Goal: Task Accomplishment & Management: Manage account settings

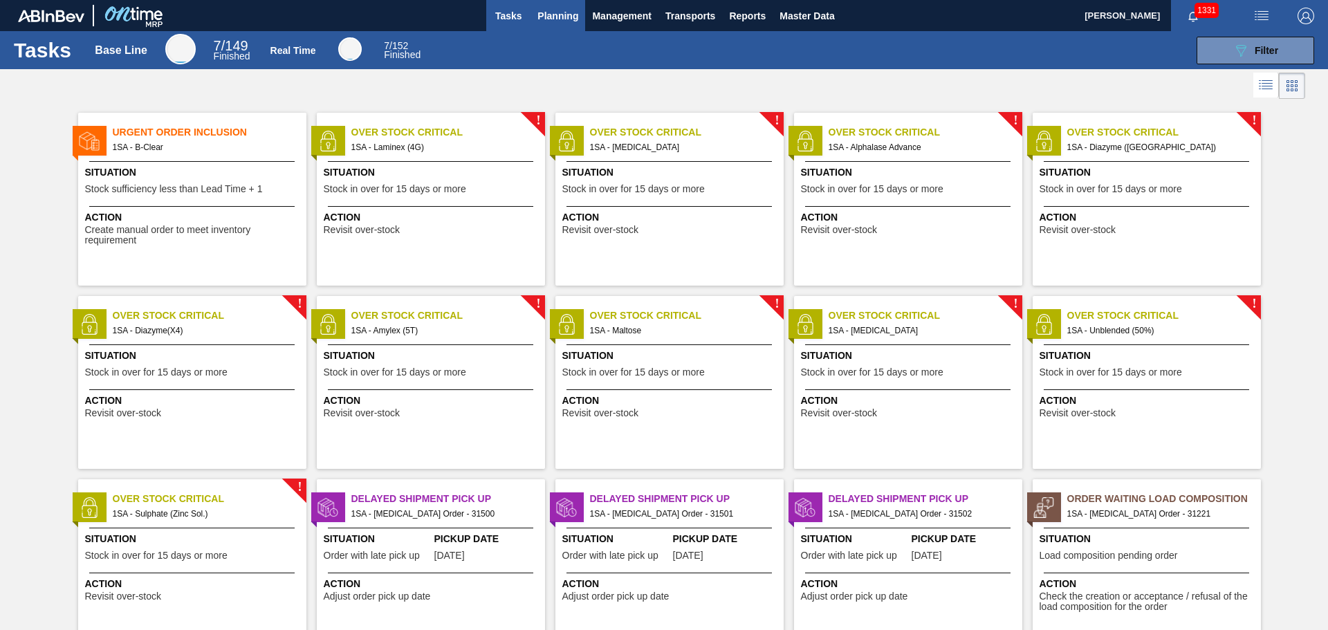
click at [575, 17] on span "Planning" at bounding box center [557, 16] width 41 height 17
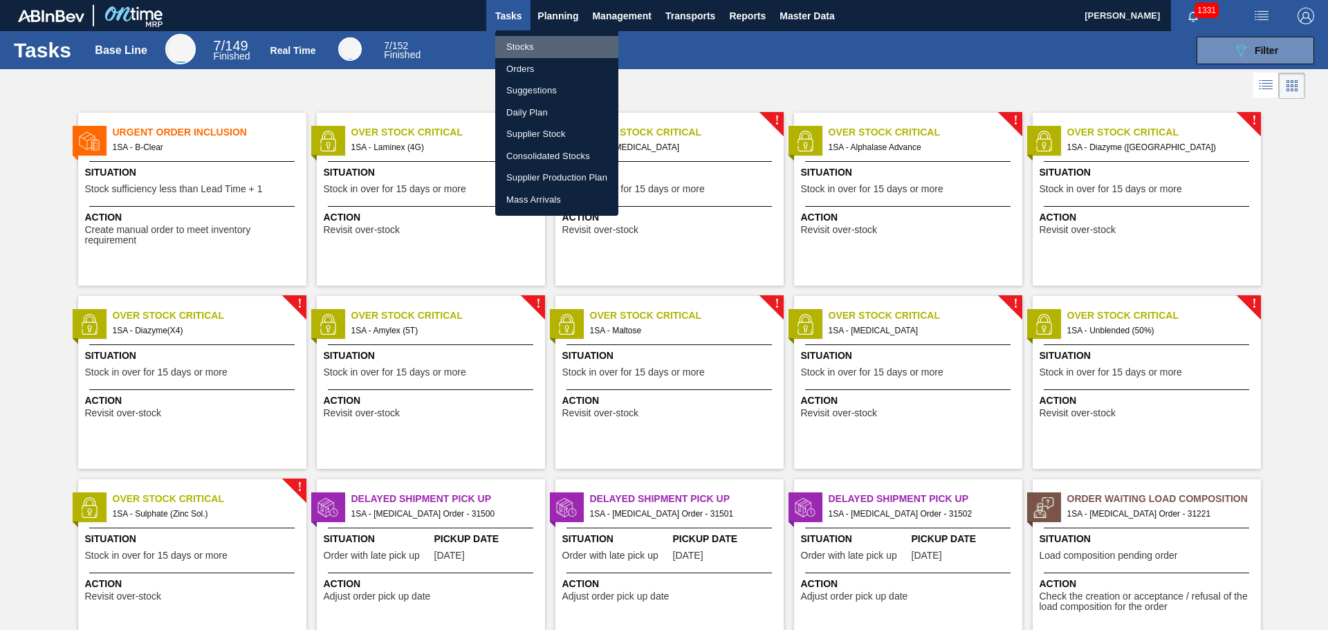
click at [526, 46] on li "Stocks" at bounding box center [556, 47] width 123 height 22
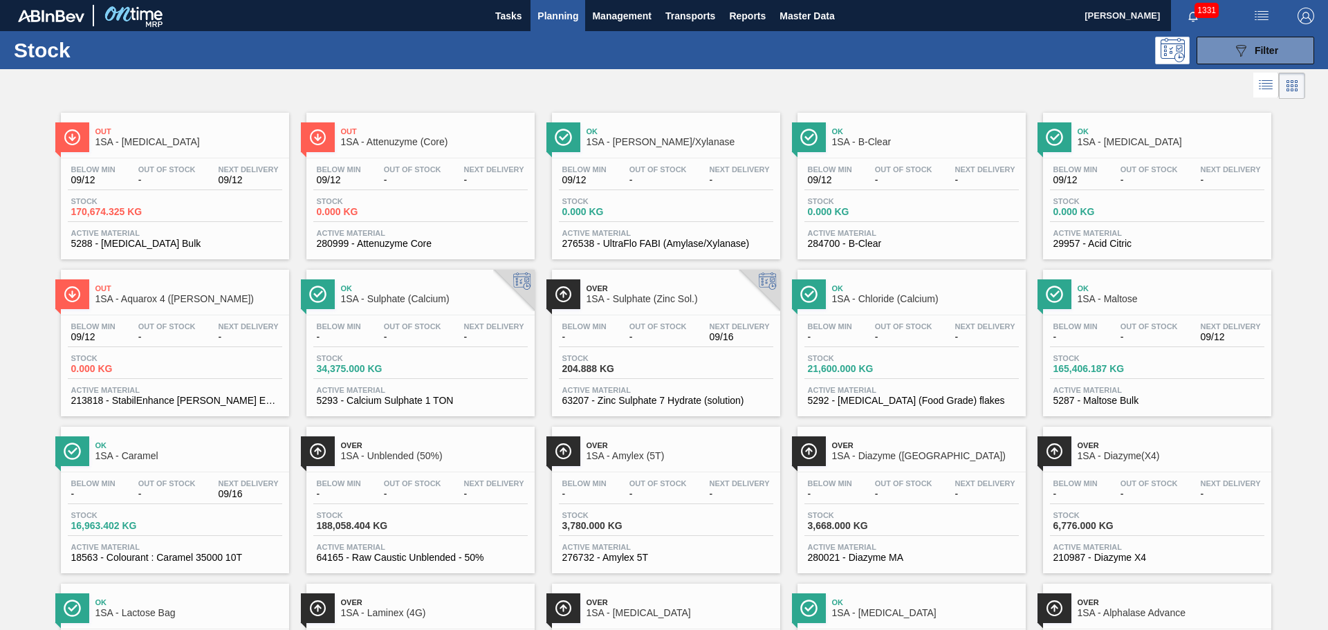
click at [148, 499] on div "Below Min - Out Of Stock - Next Delivery 09/16" at bounding box center [175, 491] width 214 height 25
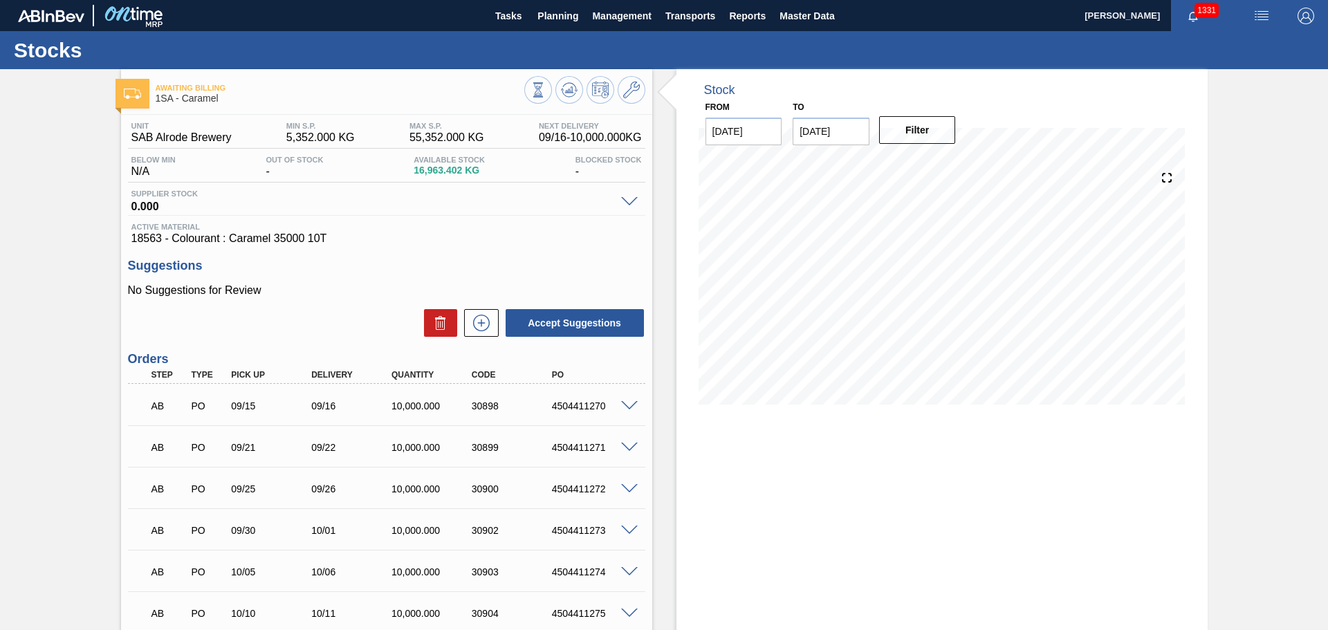
click at [627, 405] on span at bounding box center [629, 406] width 17 height 10
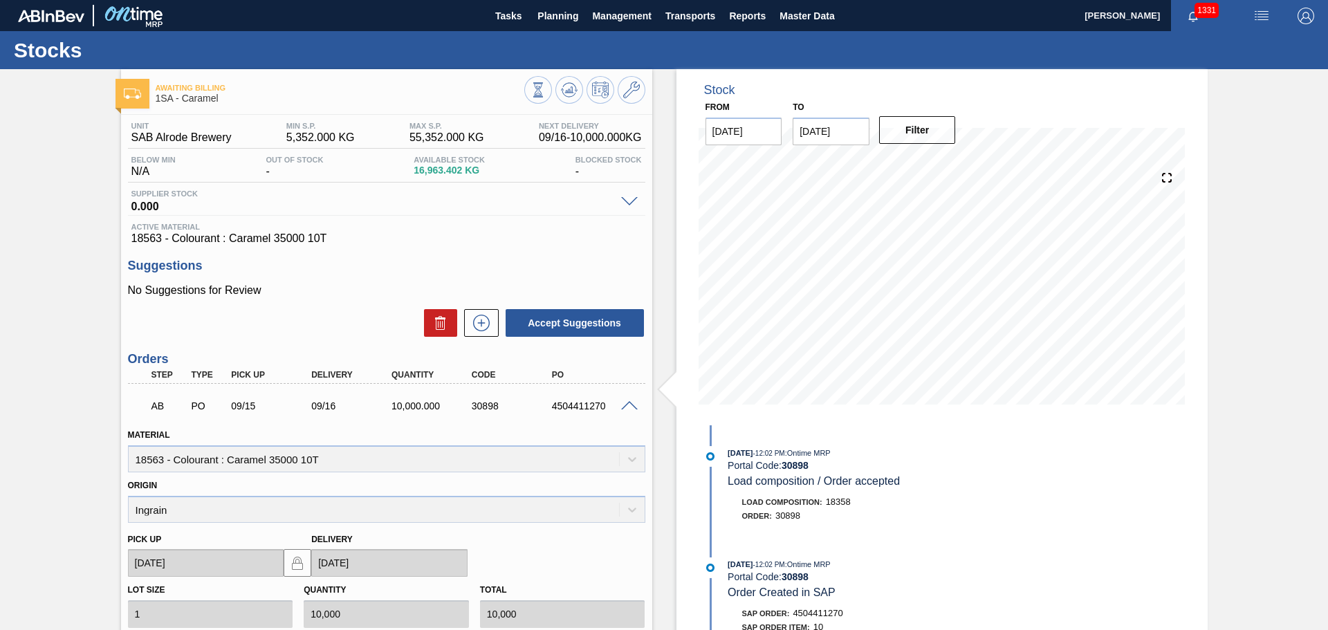
click at [627, 405] on span at bounding box center [629, 406] width 17 height 10
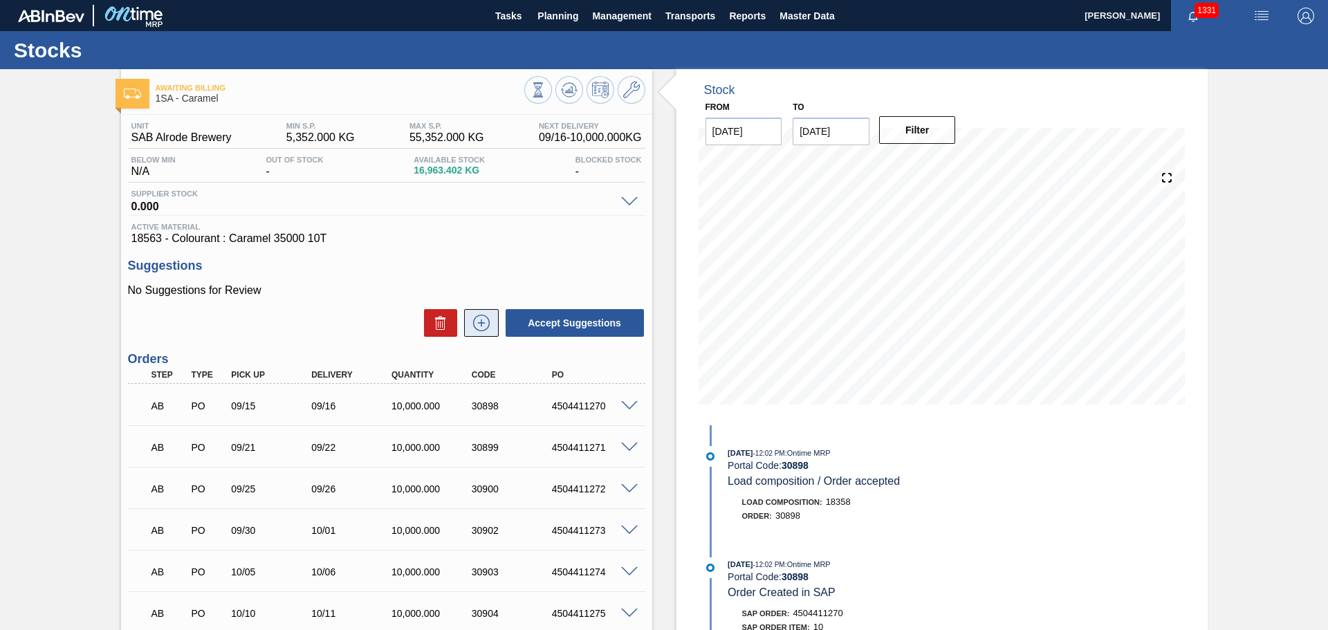
click at [477, 321] on icon at bounding box center [481, 323] width 22 height 17
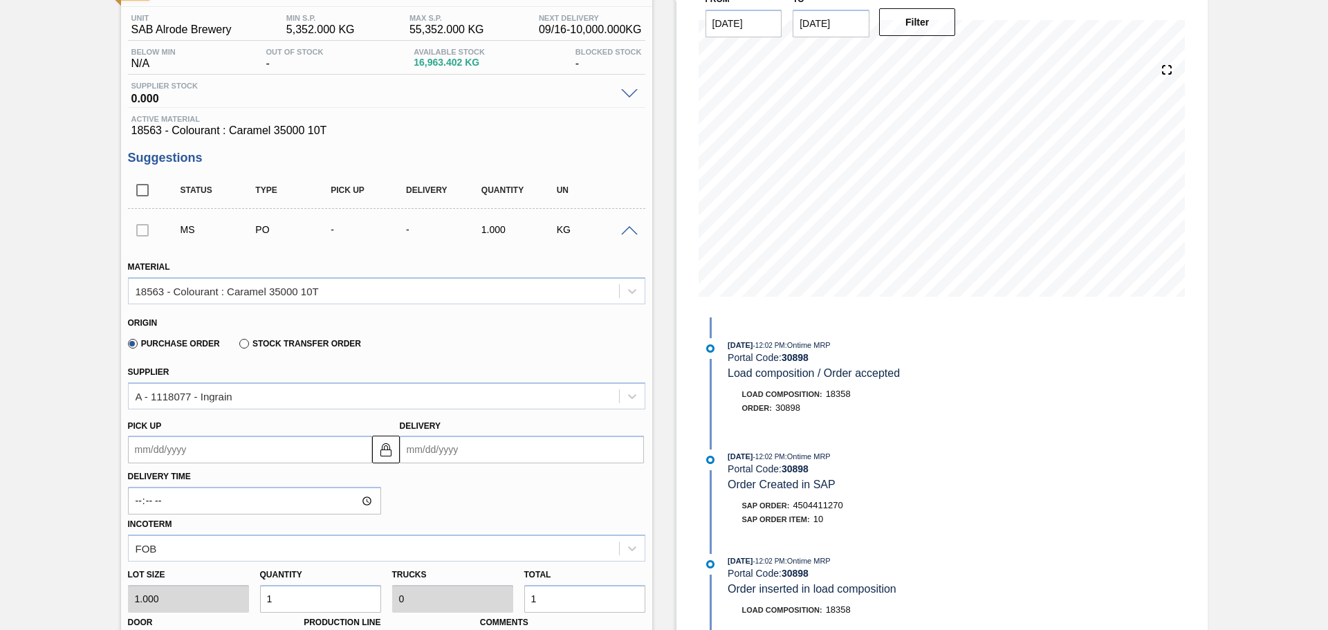
scroll to position [138, 0]
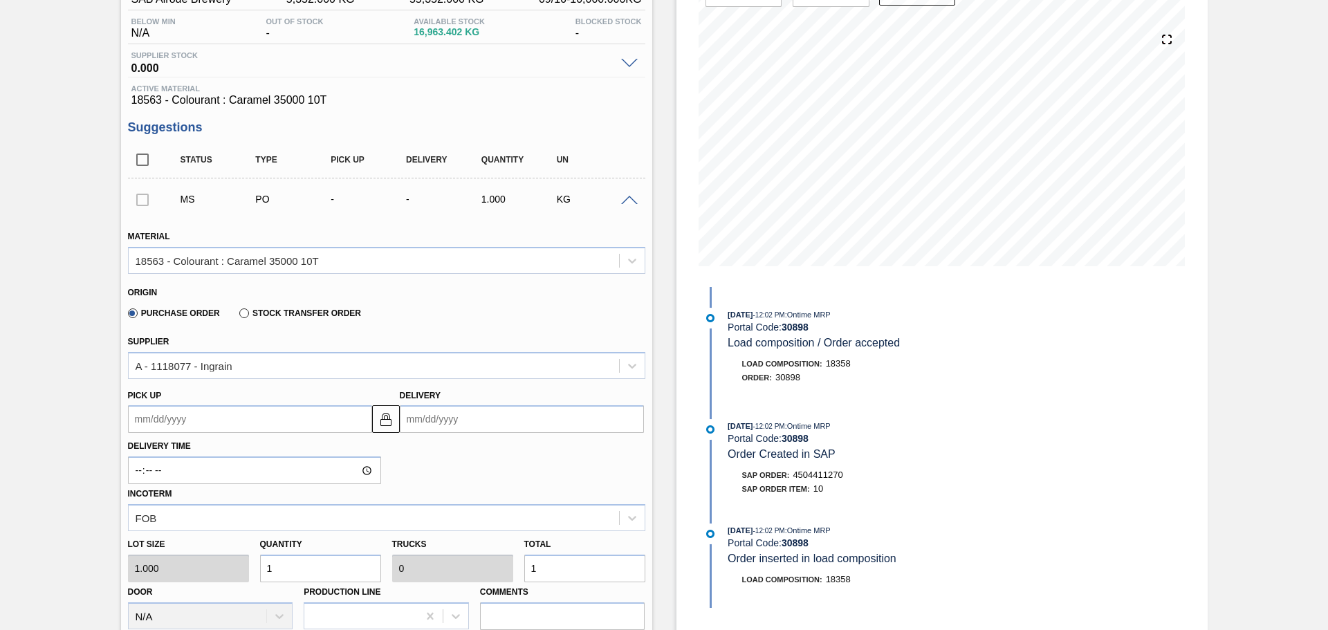
click at [487, 423] on input "Delivery" at bounding box center [522, 419] width 244 height 28
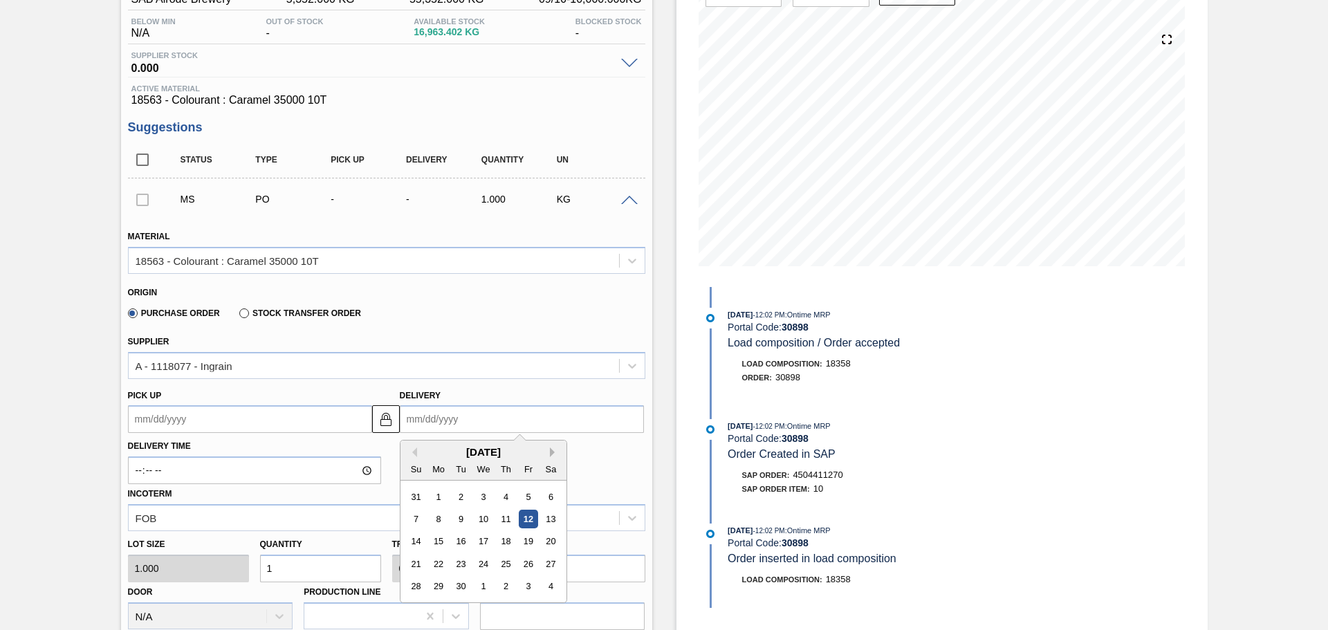
click at [551, 451] on button "Next Month" at bounding box center [555, 453] width 10 height 10
click at [461, 519] on div "7" at bounding box center [460, 519] width 19 height 19
type up3245416318 "[DATE]"
type input "[DATE]"
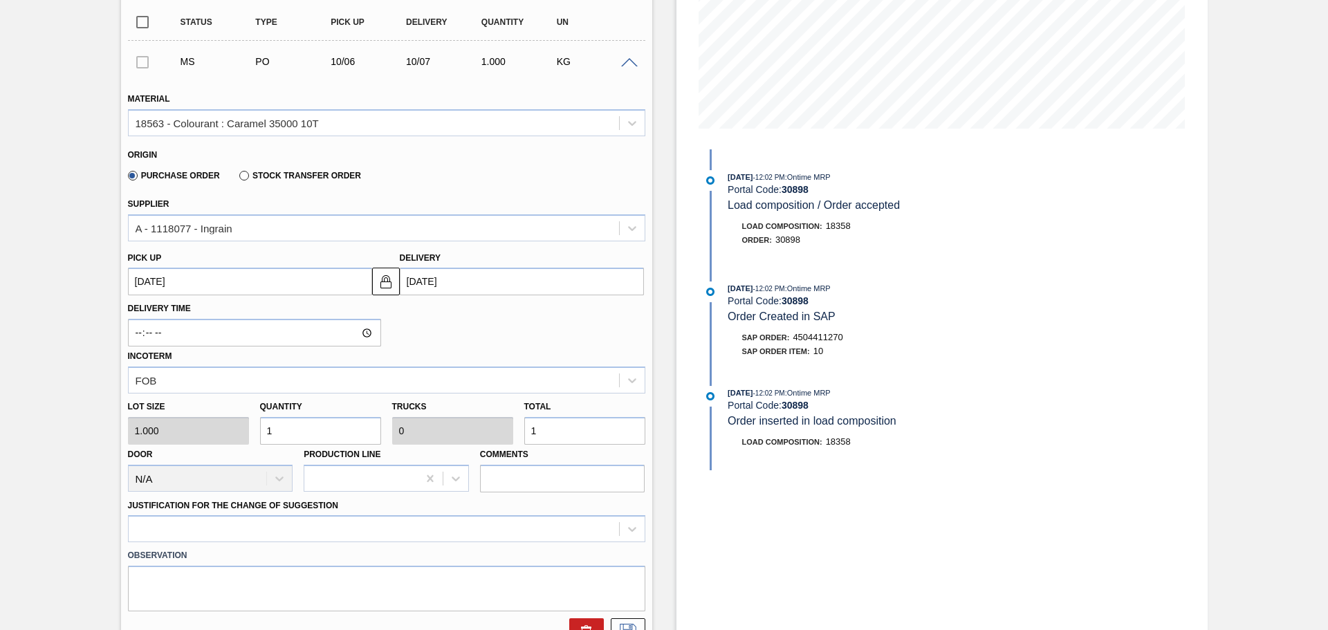
scroll to position [277, 0]
click at [542, 430] on input "1" at bounding box center [584, 430] width 121 height 28
type input "1"
type input "10"
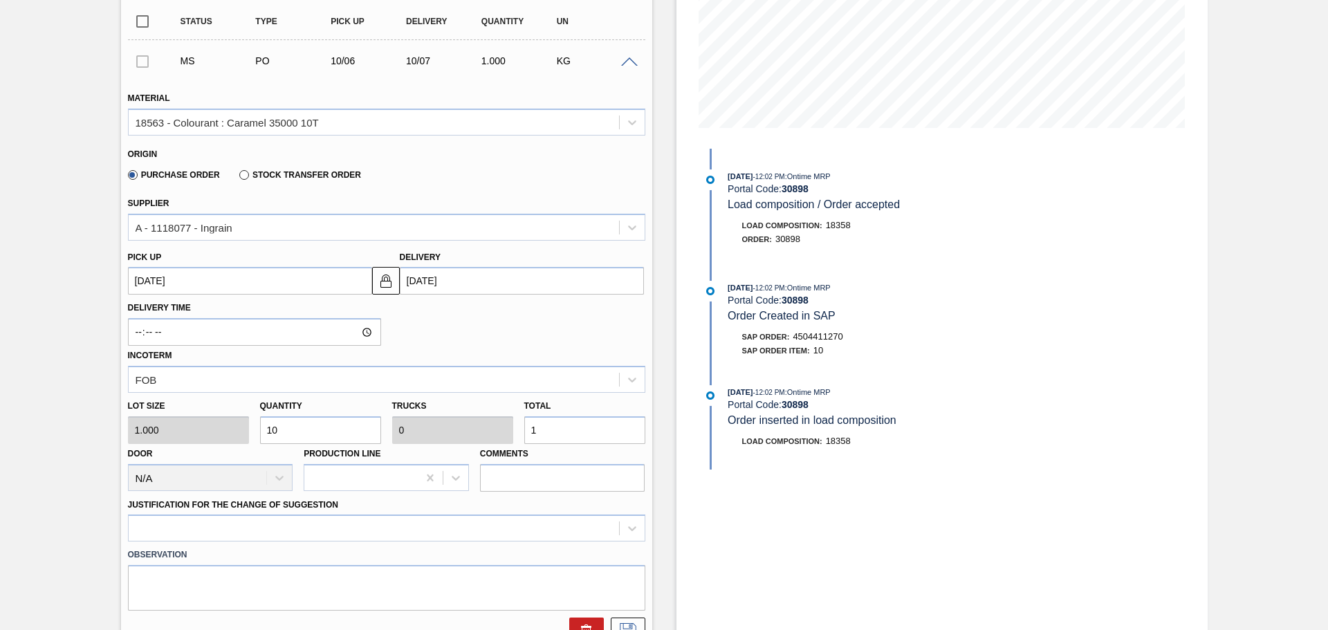
type input "0.001"
type input "10"
type input "100"
type input "0.01"
type input "100"
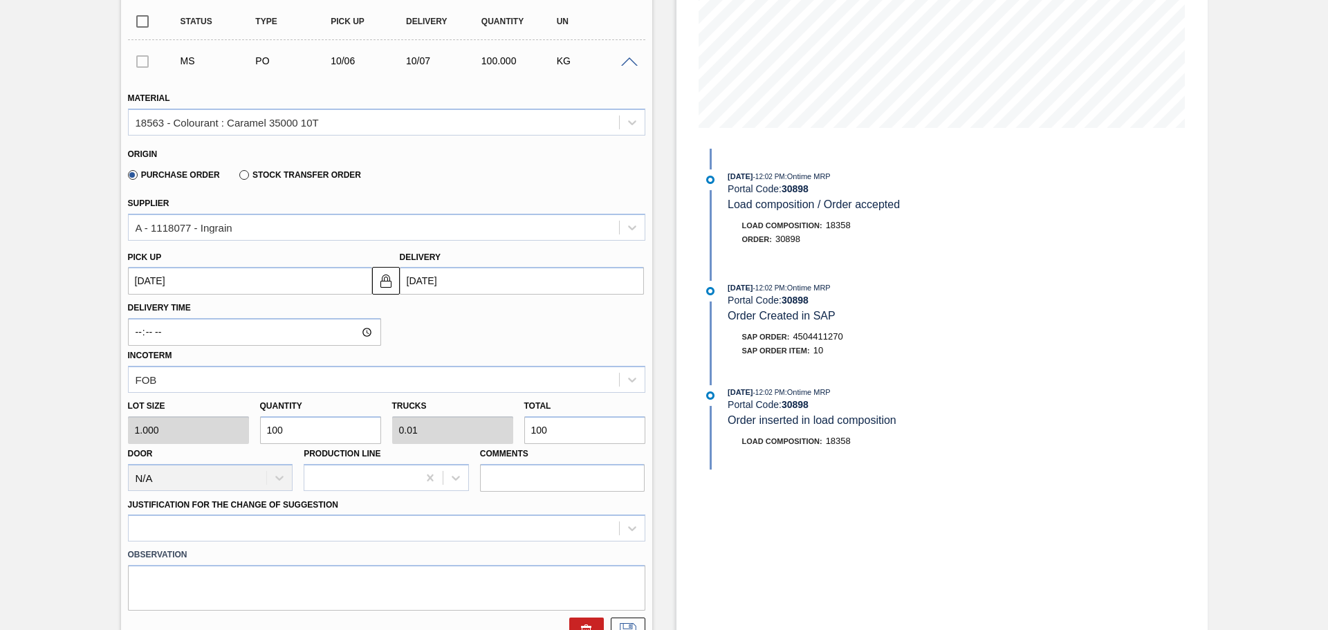
type input "1,000"
type input "0.1"
type input "1,000"
type input "10,000"
type input "1"
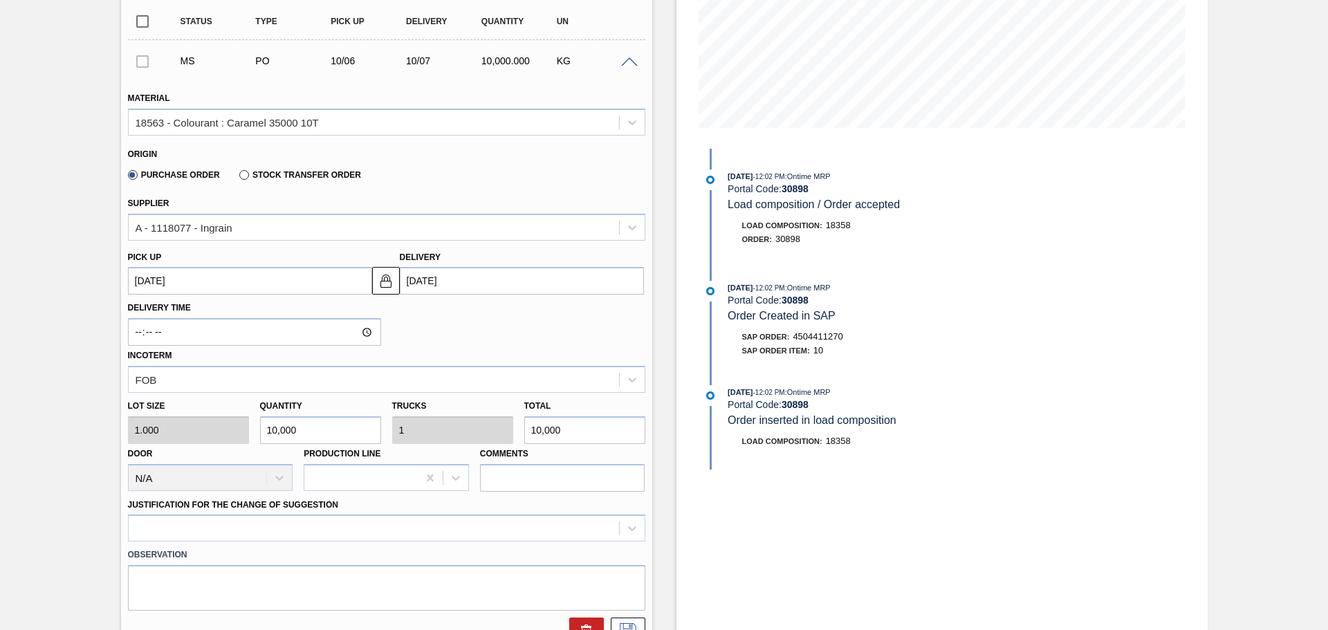
type input "10,000"
click at [629, 532] on div at bounding box center [386, 528] width 517 height 27
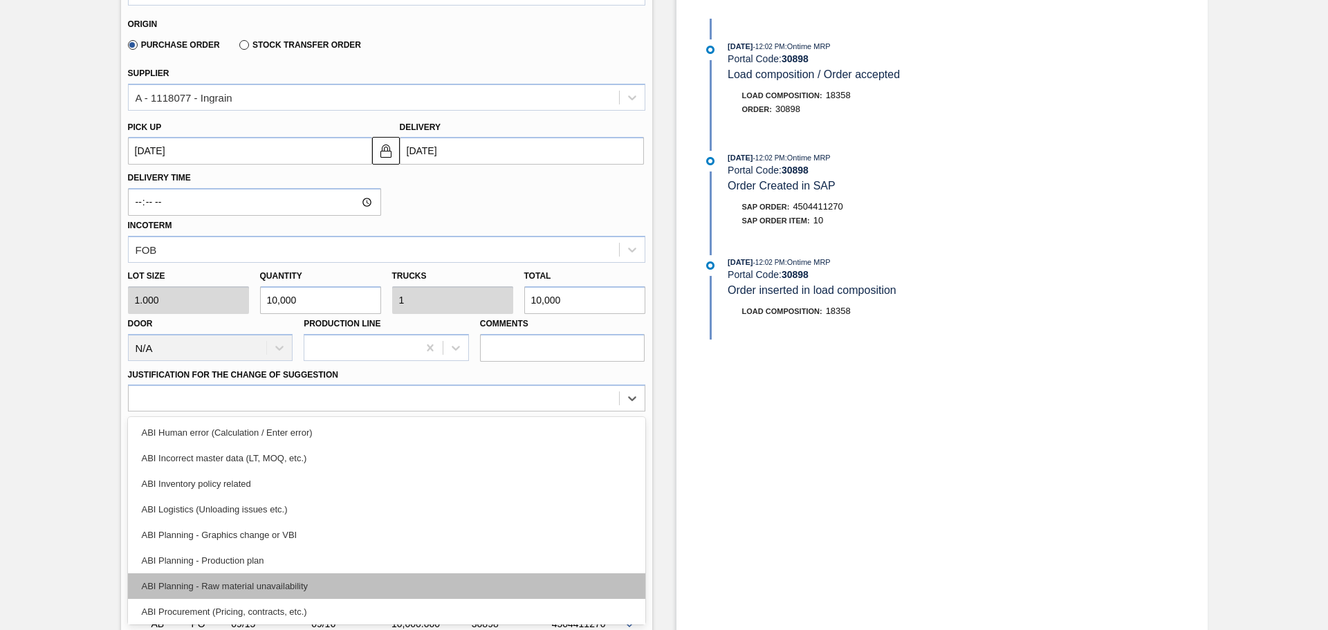
click at [254, 587] on div "ABI Planning - Raw material unavailability" at bounding box center [386, 586] width 517 height 26
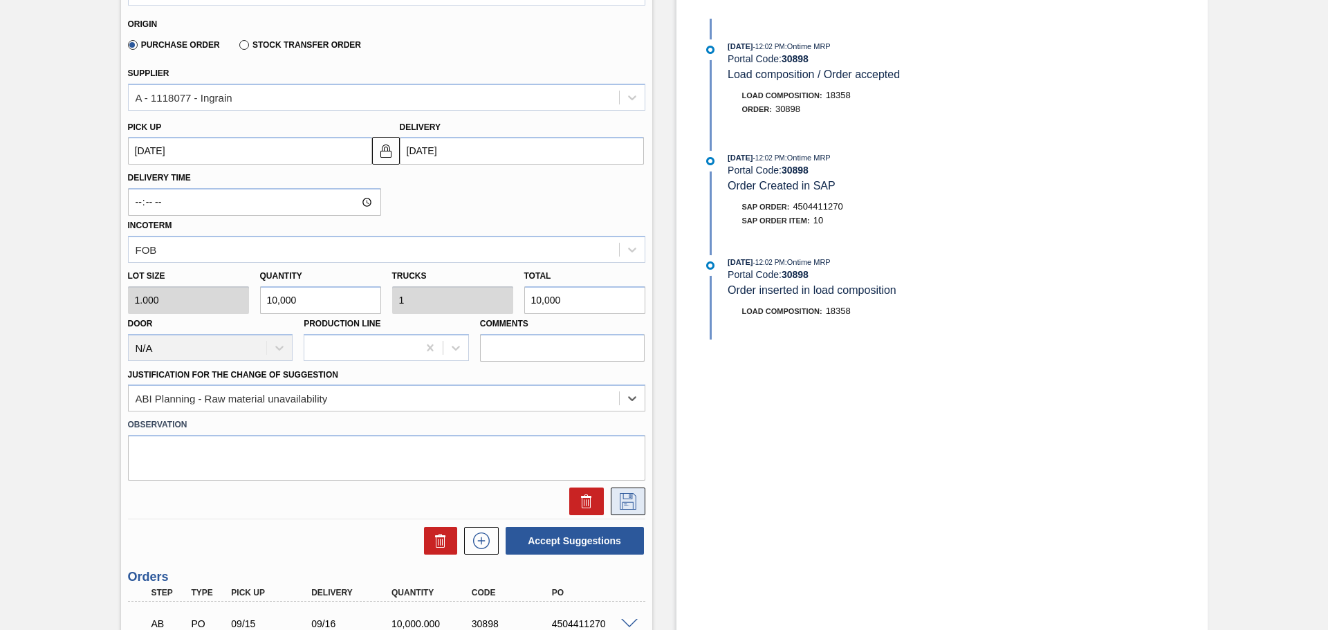
click at [626, 502] on icon at bounding box center [628, 501] width 17 height 17
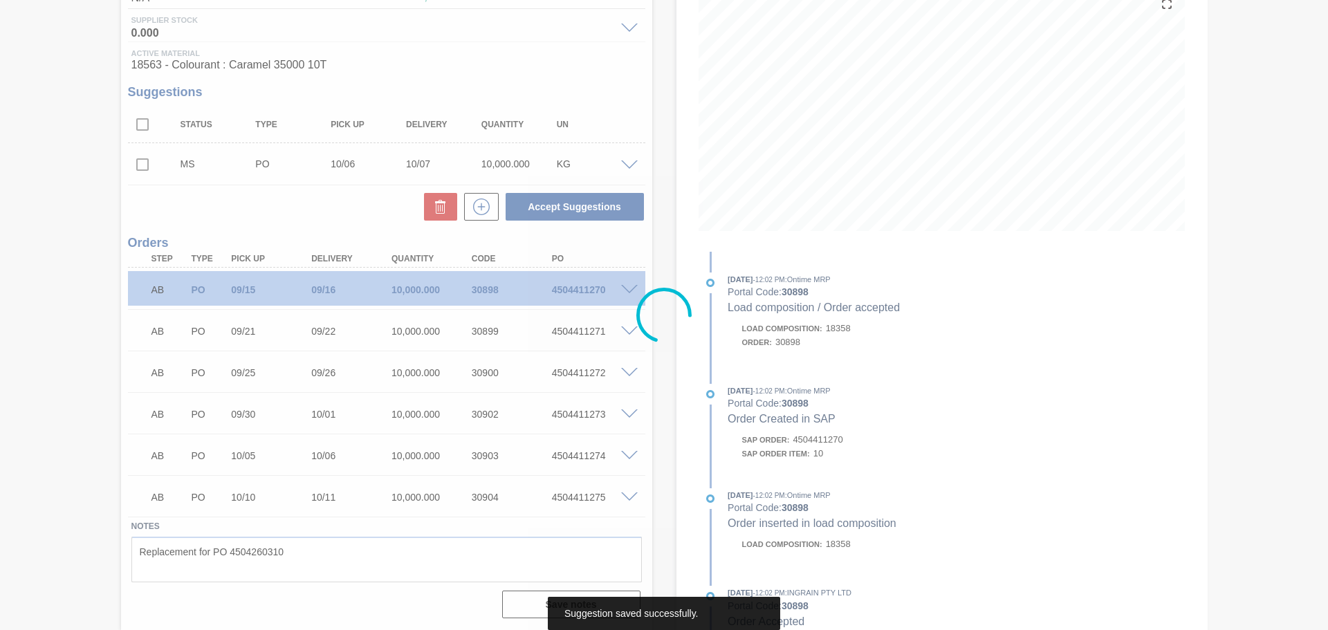
scroll to position [174, 0]
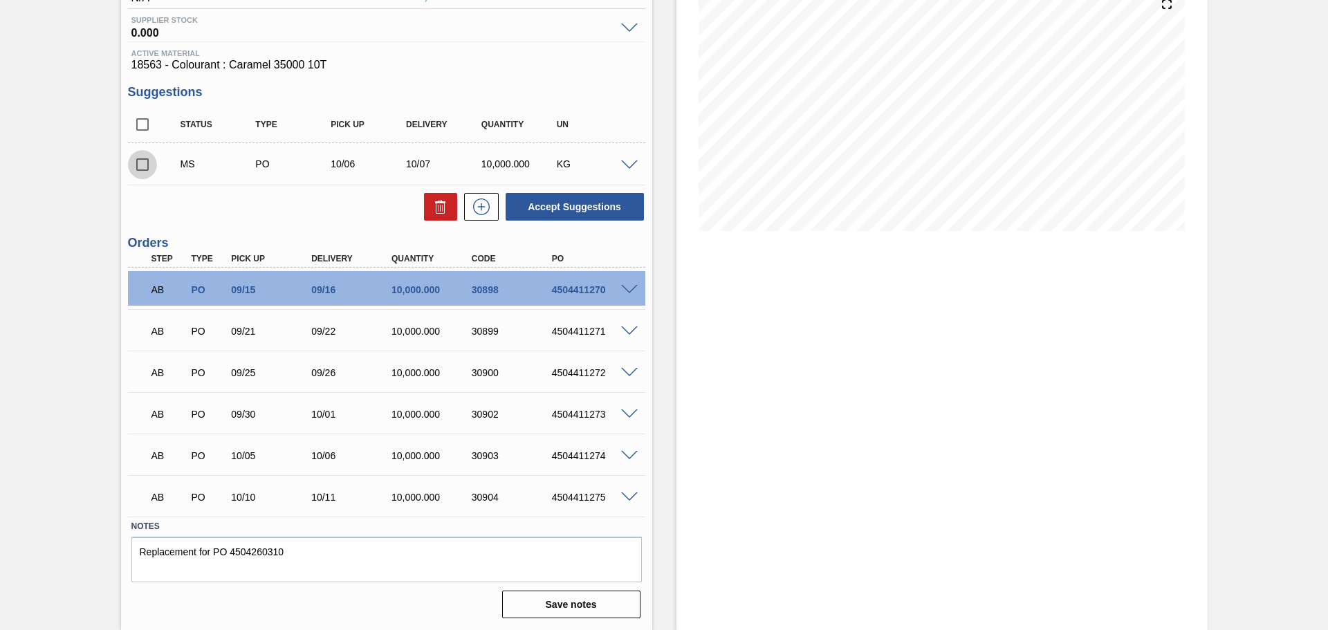
click at [140, 165] on input "checkbox" at bounding box center [142, 164] width 29 height 29
click at [557, 208] on button "Accept Suggestions" at bounding box center [575, 207] width 138 height 28
checkbox input "false"
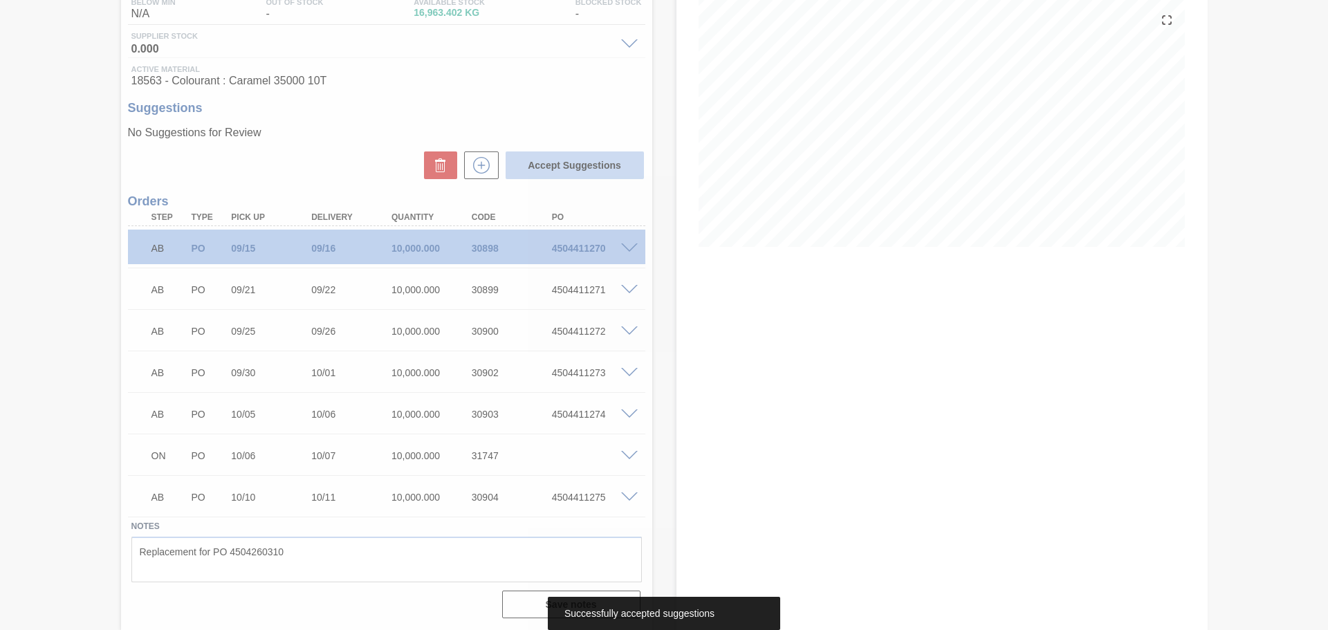
scroll to position [158, 0]
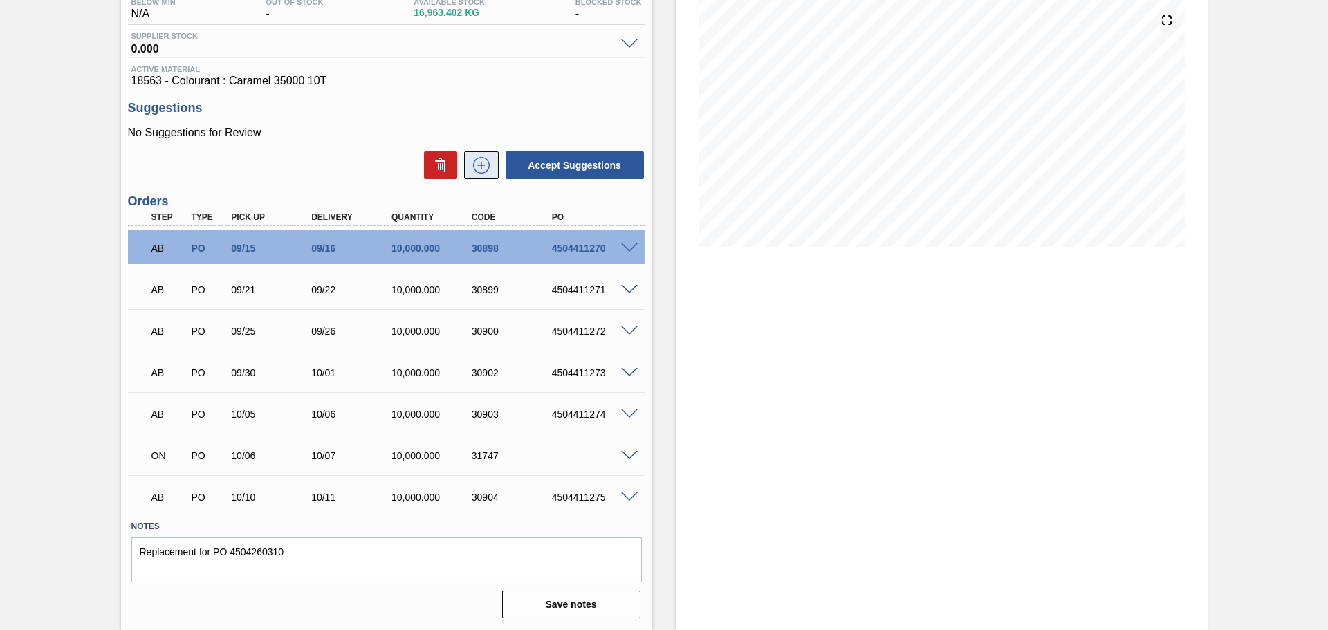
click at [481, 167] on icon at bounding box center [481, 165] width 22 height 17
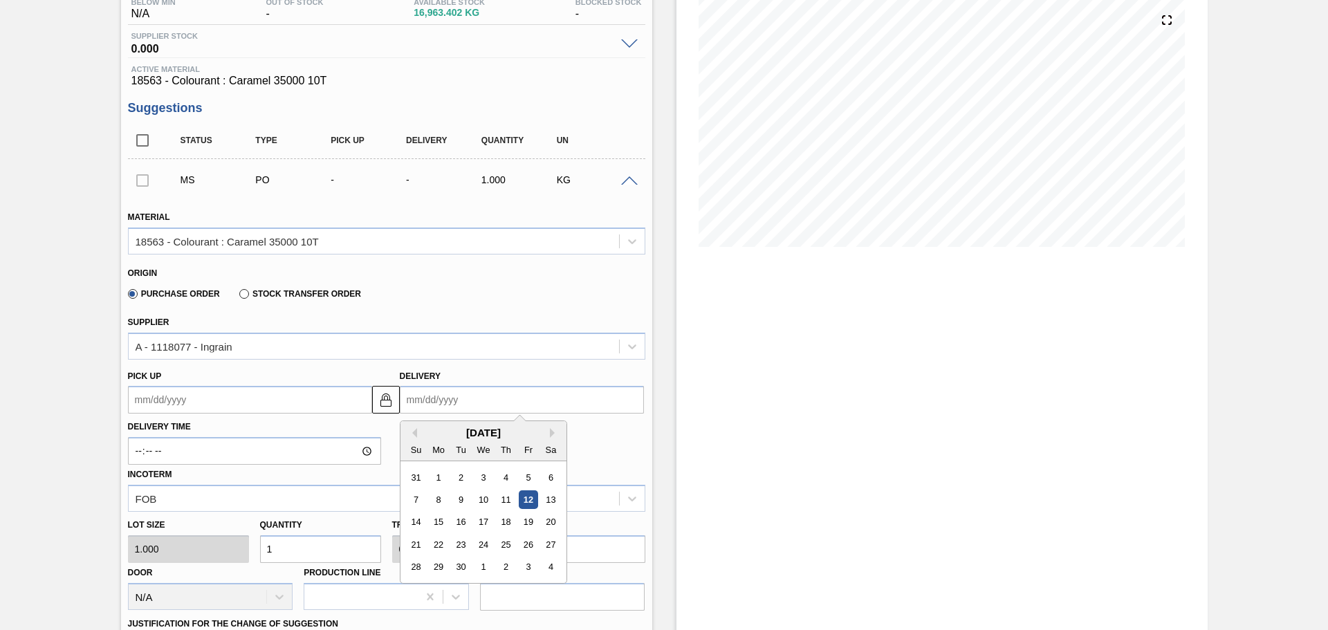
click at [514, 405] on input "Delivery" at bounding box center [522, 400] width 244 height 28
click at [550, 434] on button "Next Month" at bounding box center [555, 433] width 10 height 10
click at [506, 499] on div "9" at bounding box center [505, 499] width 19 height 19
type up3245416319 "[DATE]"
type input "[DATE]"
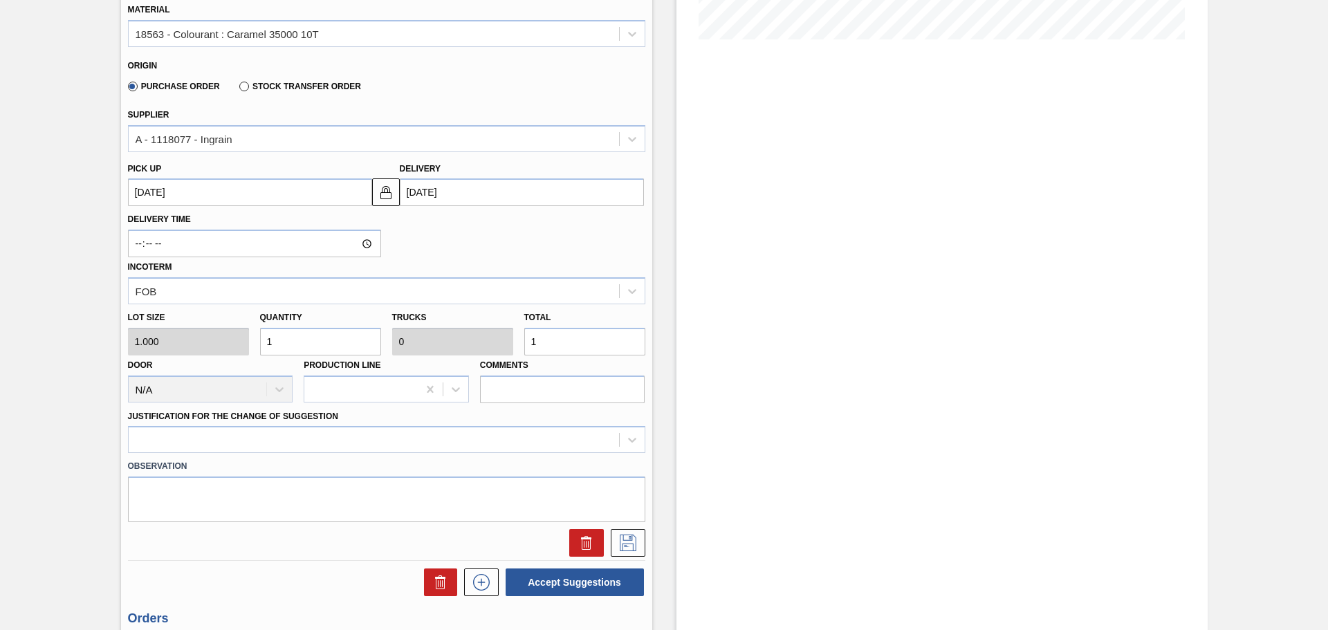
scroll to position [434, 0]
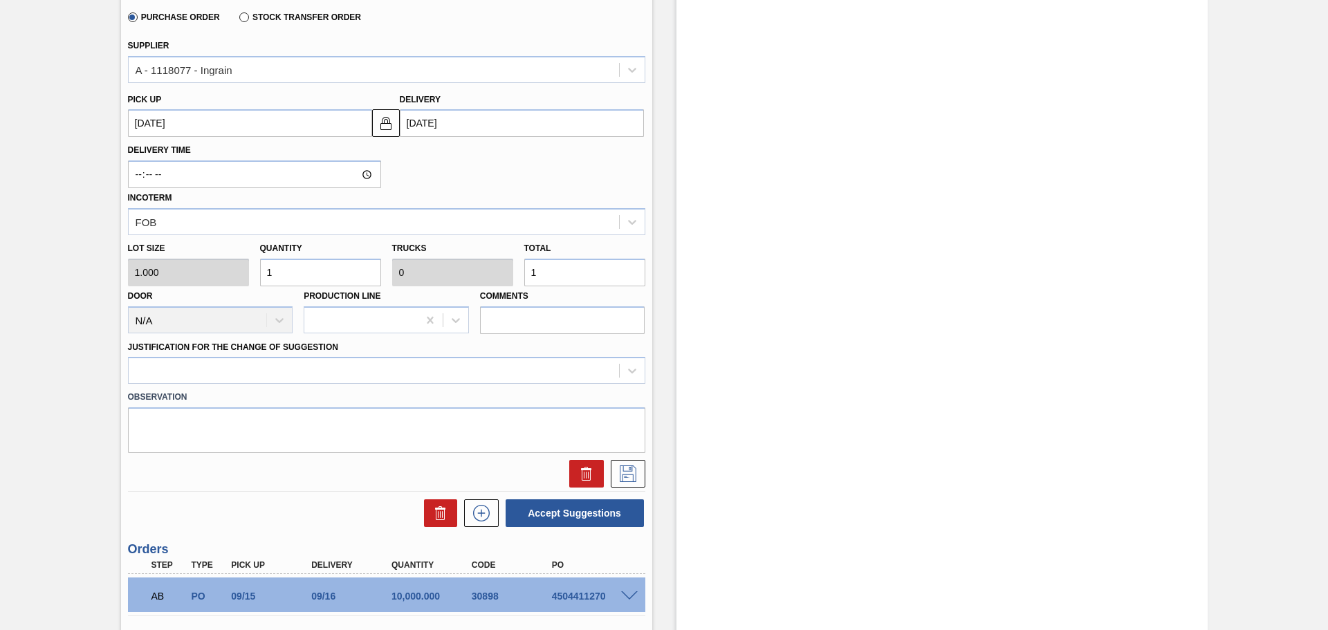
click at [570, 275] on input "1" at bounding box center [584, 273] width 121 height 28
type input "10,000"
type input "1"
click at [627, 369] on icon at bounding box center [632, 371] width 14 height 14
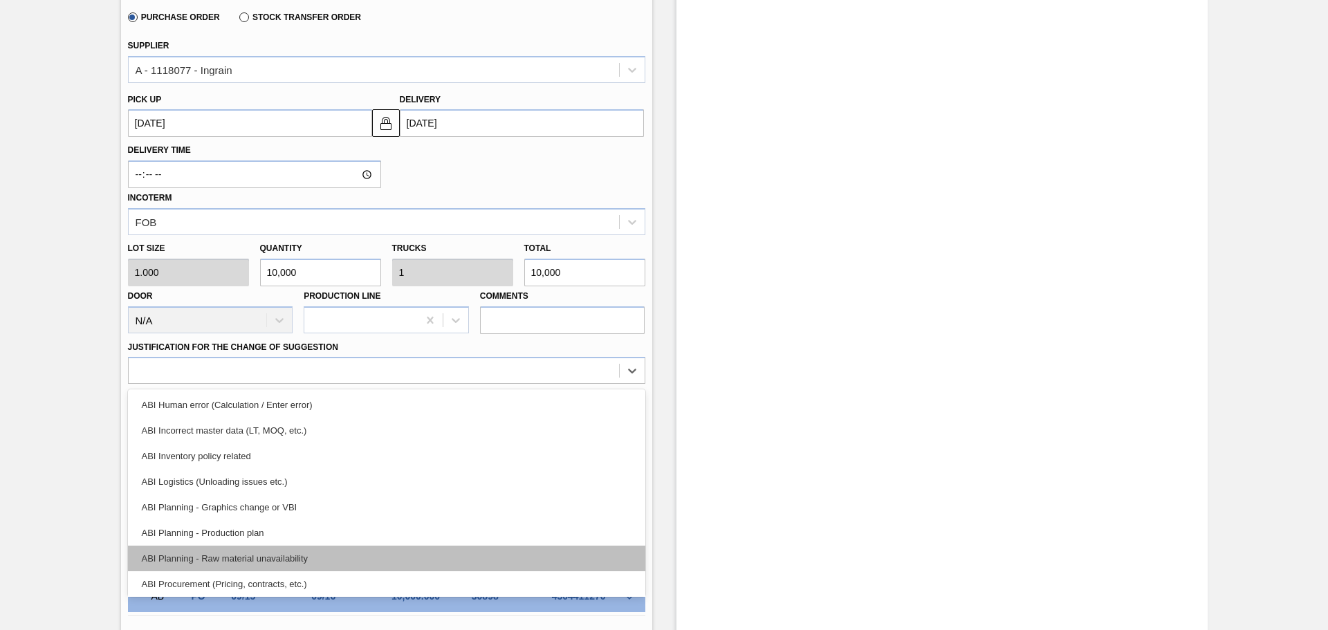
click at [227, 560] on div "ABI Planning - Raw material unavailability" at bounding box center [386, 559] width 517 height 26
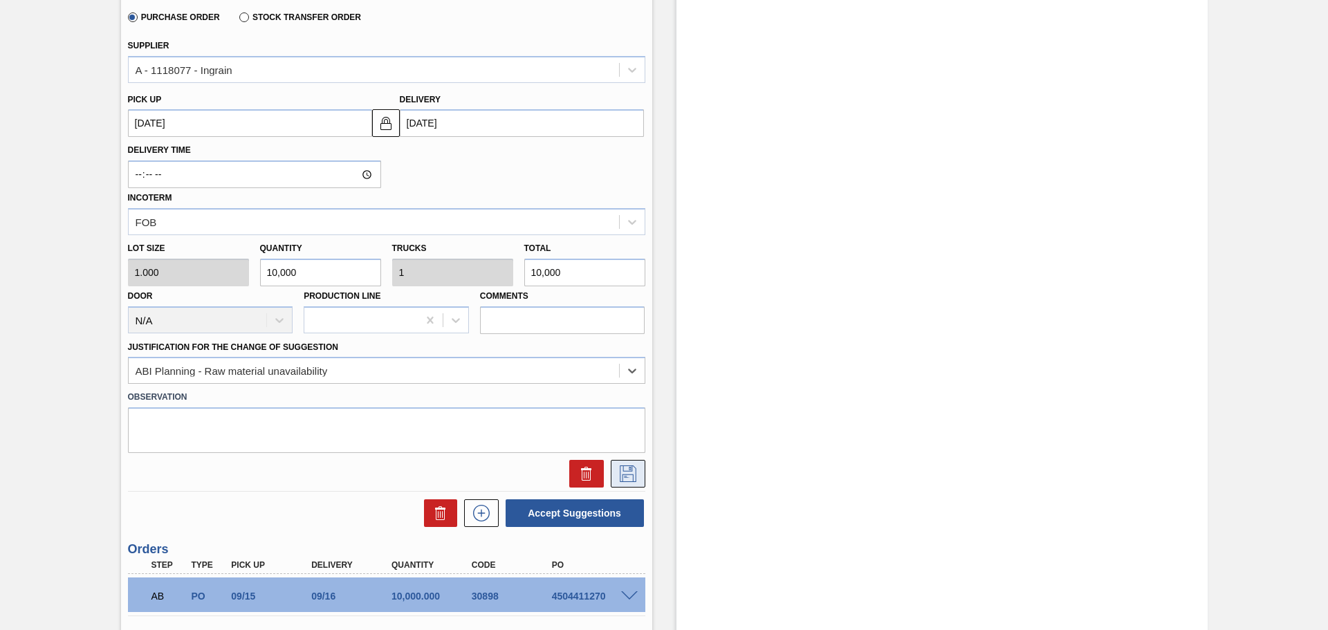
click at [632, 476] on icon at bounding box center [628, 474] width 17 height 17
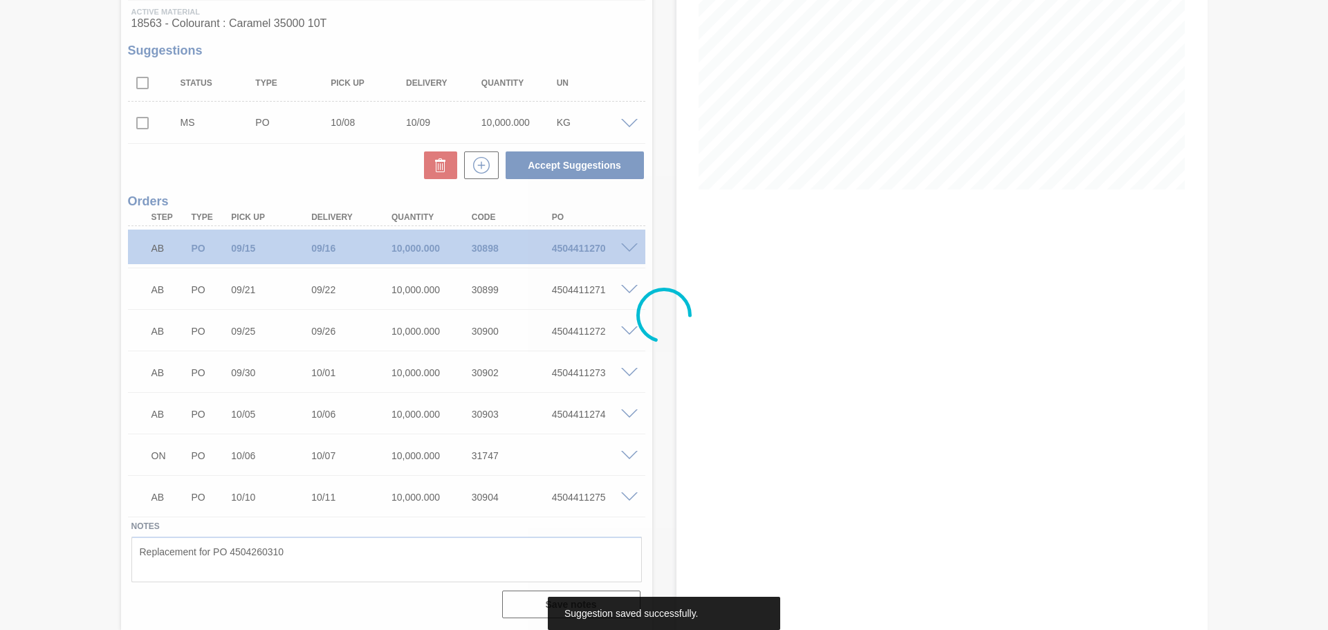
scroll to position [215, 0]
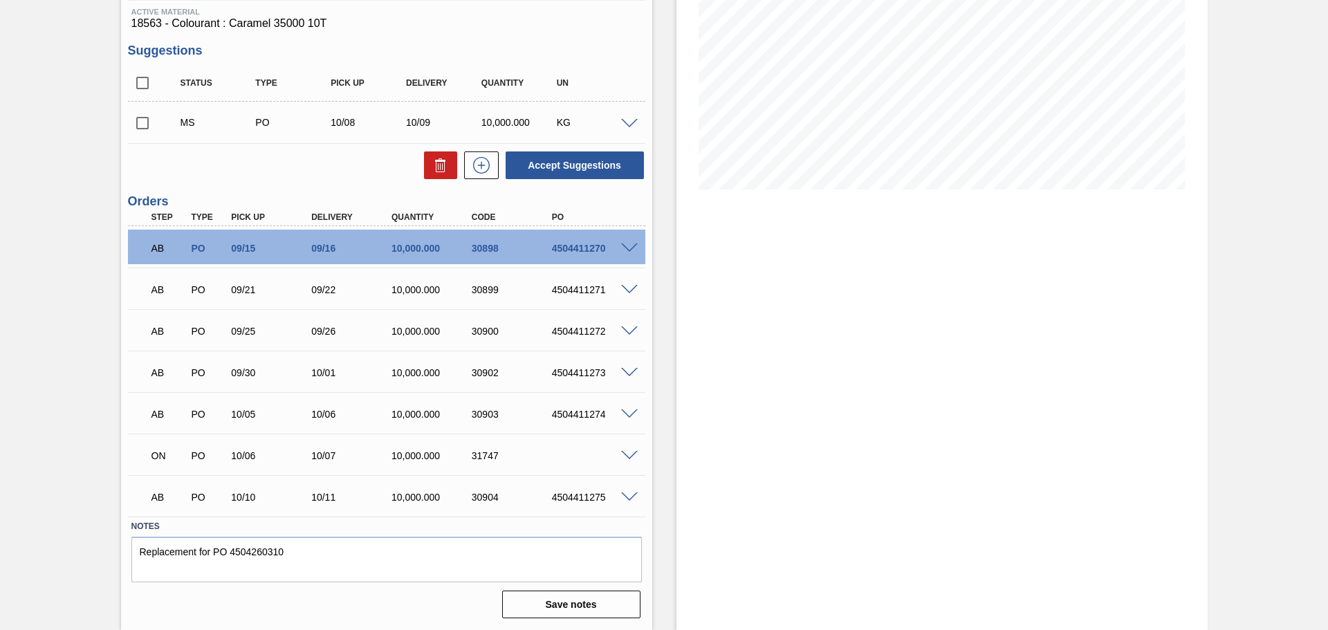
click at [145, 124] on input "checkbox" at bounding box center [142, 123] width 29 height 29
click at [576, 169] on button "Accept Suggestions" at bounding box center [575, 165] width 138 height 28
checkbox input "false"
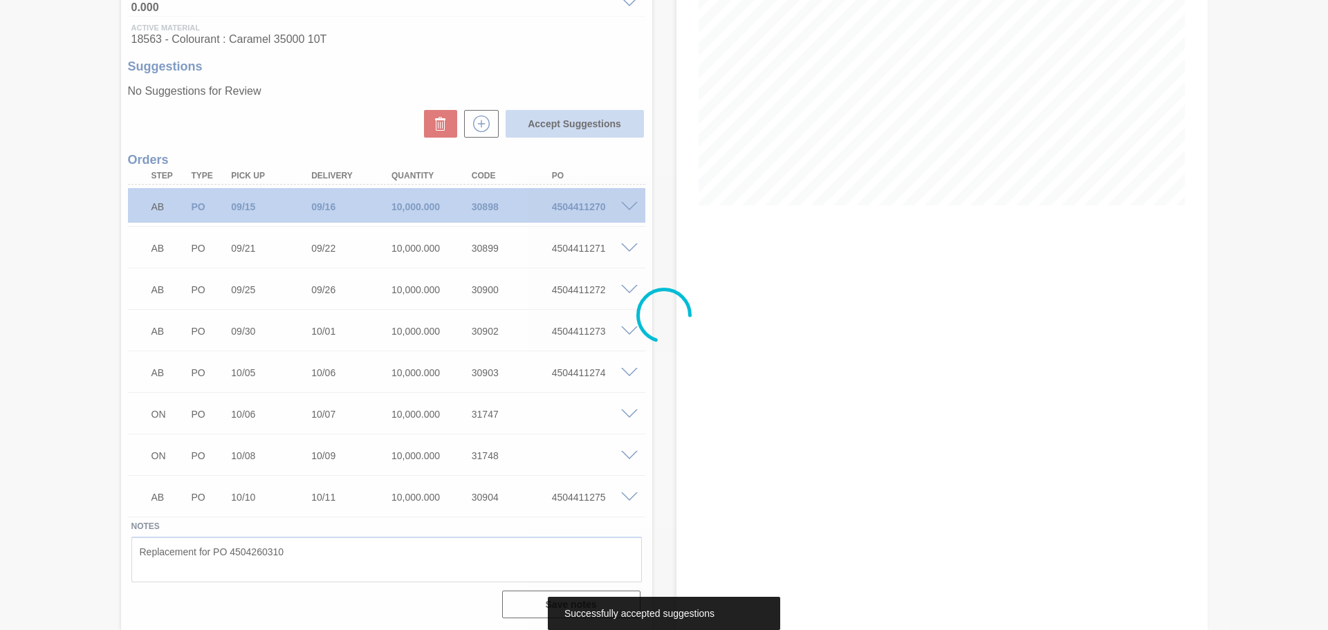
scroll to position [199, 0]
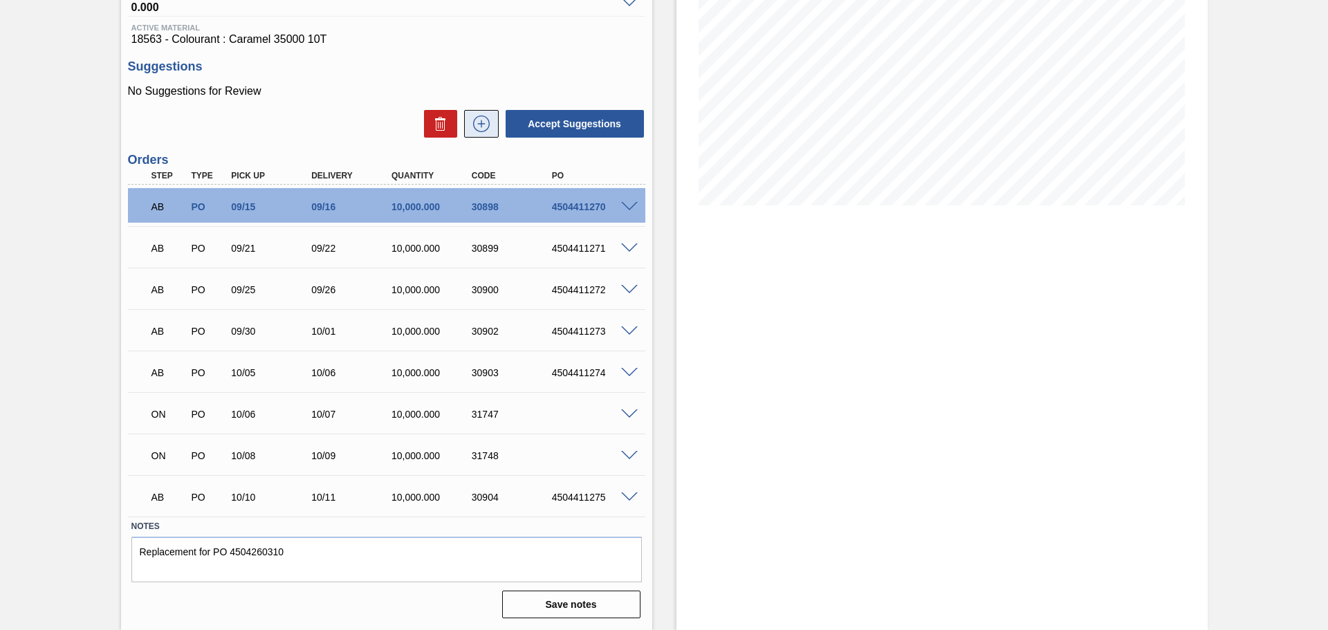
click at [473, 120] on icon at bounding box center [481, 124] width 17 height 17
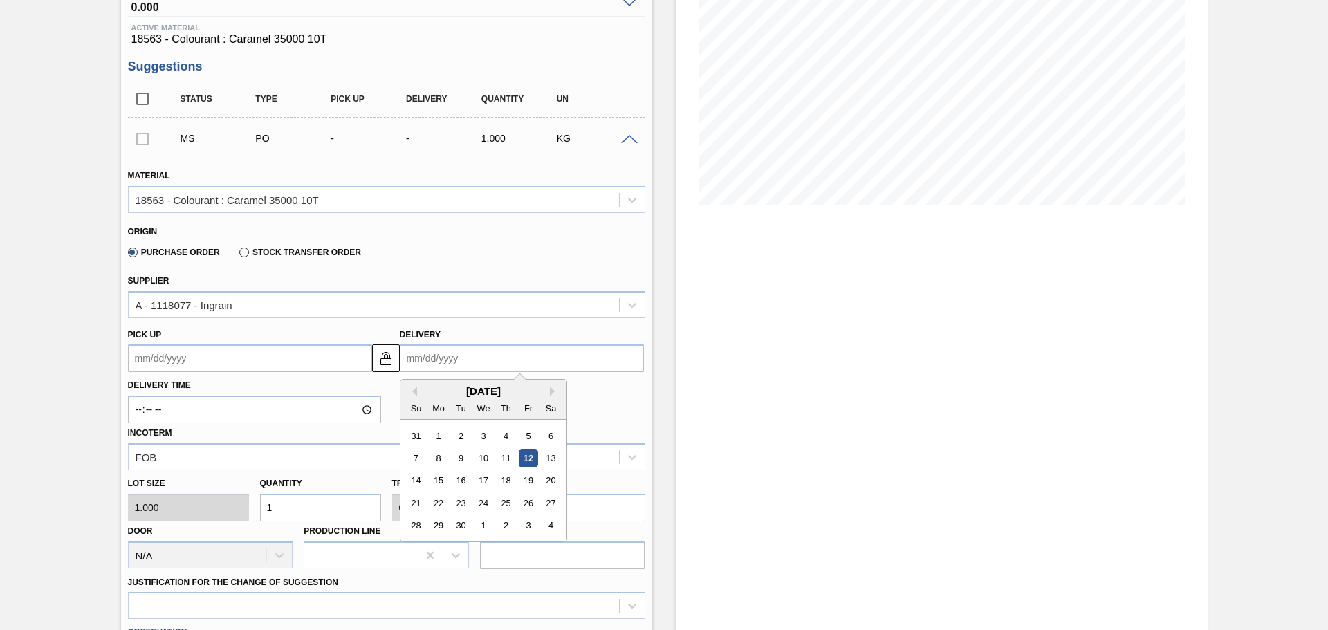
click at [490, 357] on input "Delivery" at bounding box center [522, 358] width 244 height 28
click at [550, 391] on button "Next Month" at bounding box center [555, 392] width 10 height 10
click at [551, 459] on div "11" at bounding box center [550, 458] width 19 height 19
type up3245416320 "[DATE]"
type input "[DATE]"
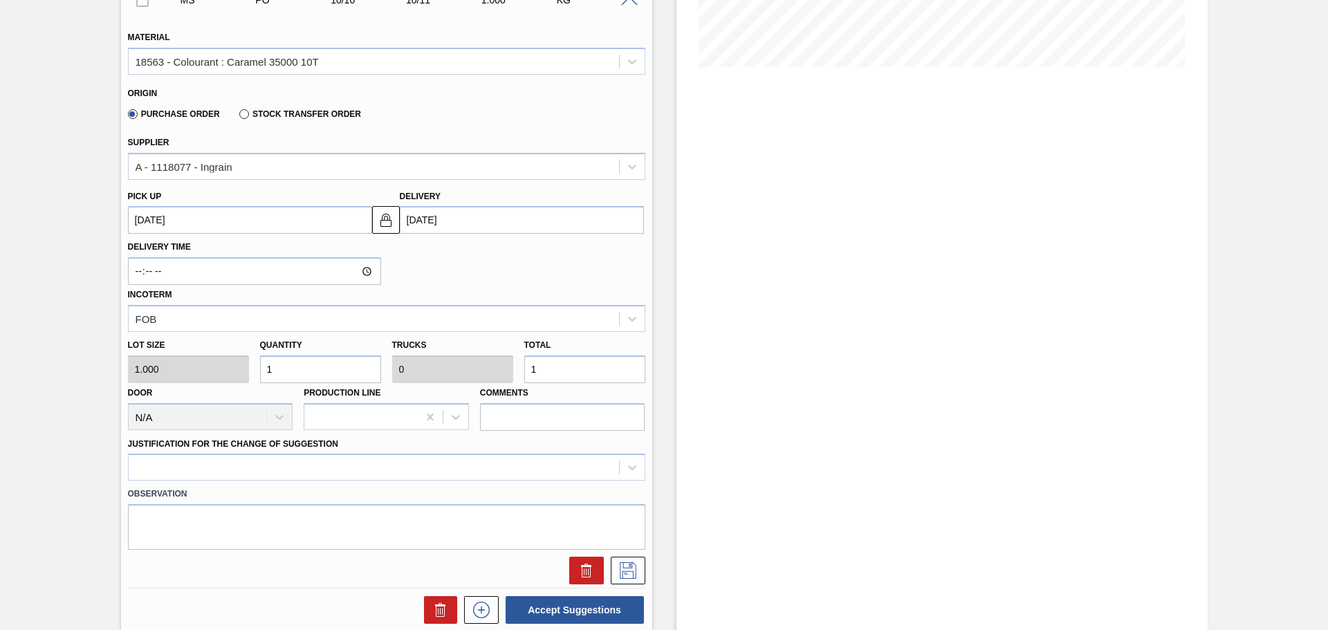
scroll to position [407, 0]
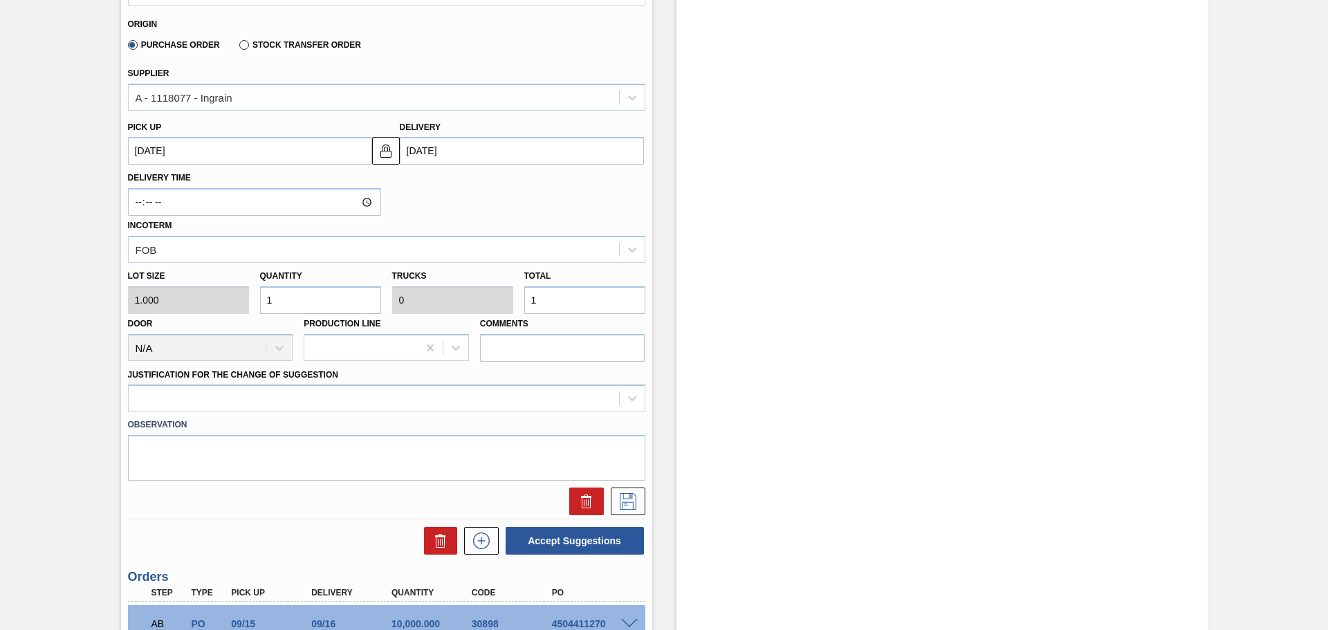
click at [552, 305] on input "1" at bounding box center [584, 300] width 121 height 28
type input "10,000"
type input "1"
click at [625, 401] on icon at bounding box center [632, 398] width 14 height 14
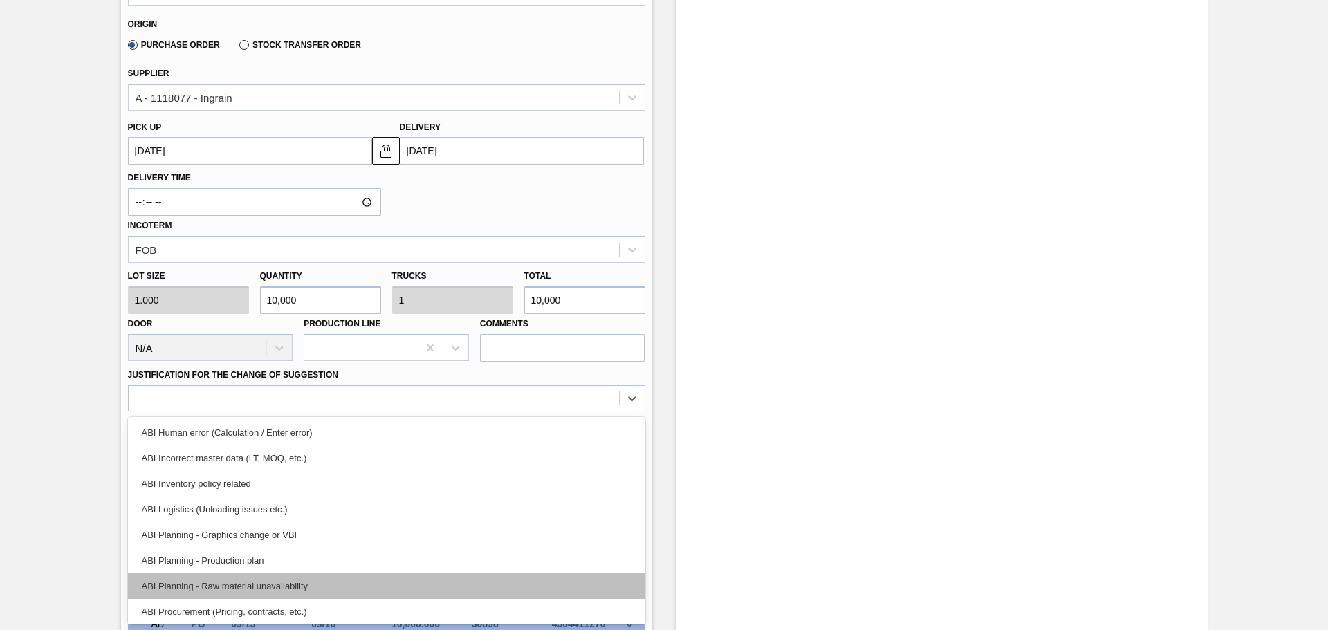
click at [305, 587] on div "ABI Planning - Raw material unavailability" at bounding box center [386, 586] width 517 height 26
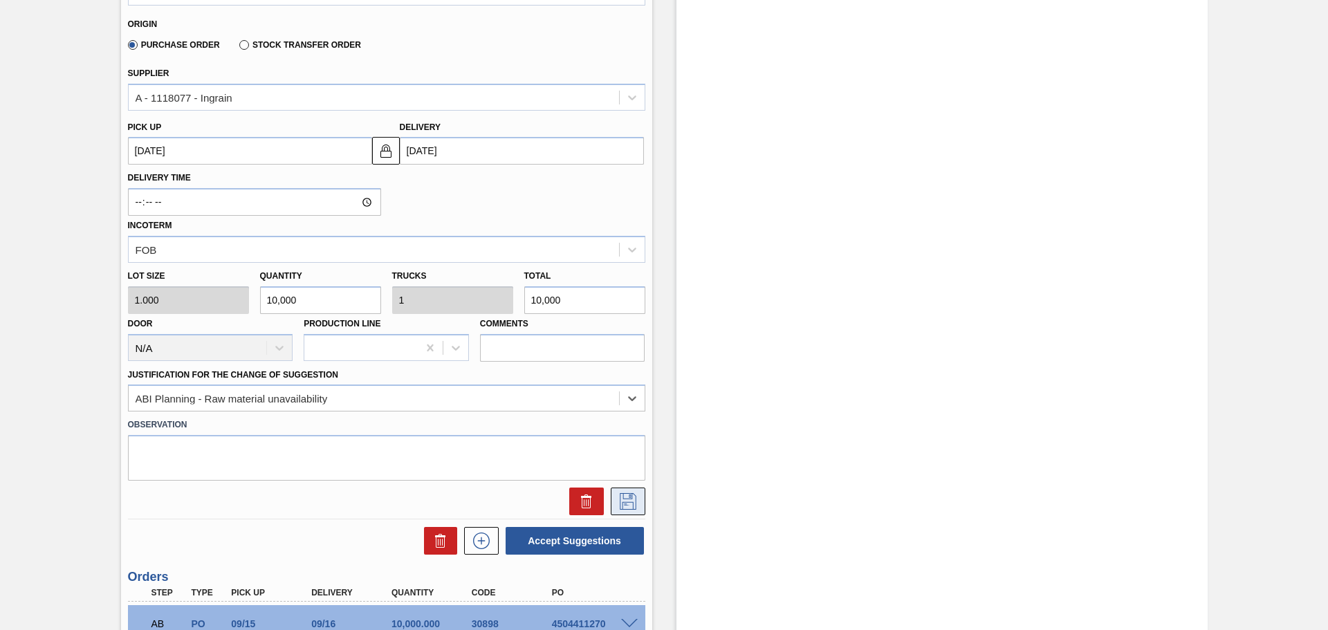
click at [626, 498] on icon at bounding box center [628, 501] width 22 height 17
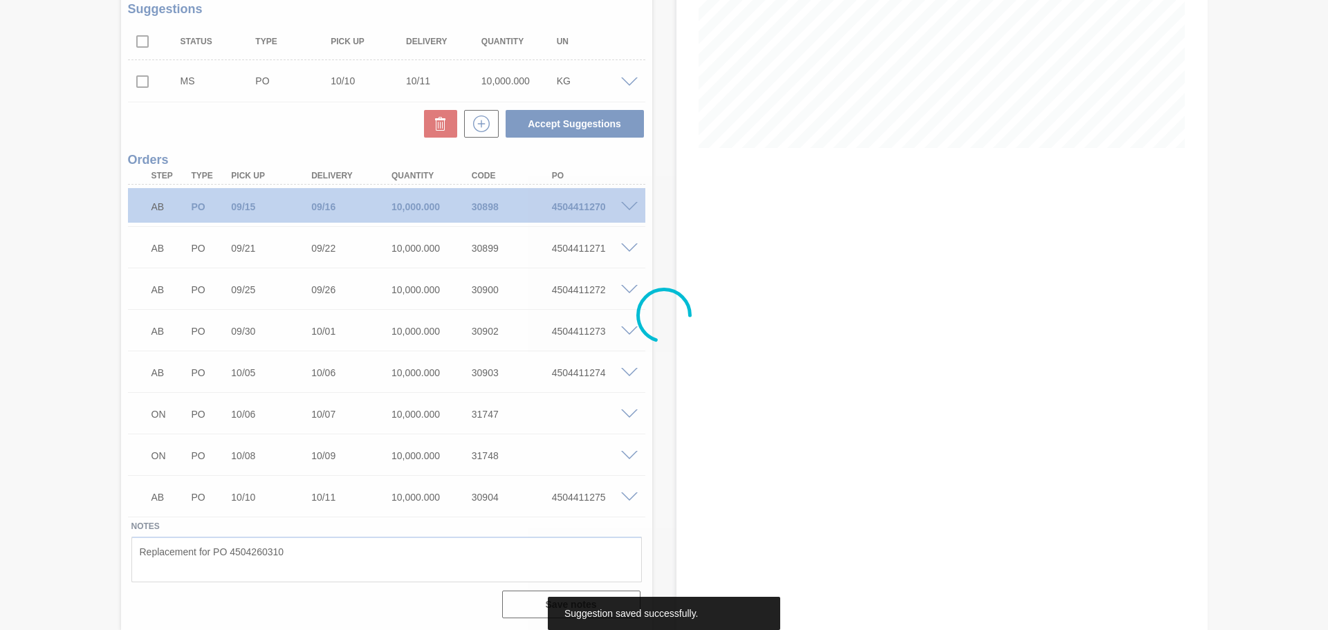
scroll to position [257, 0]
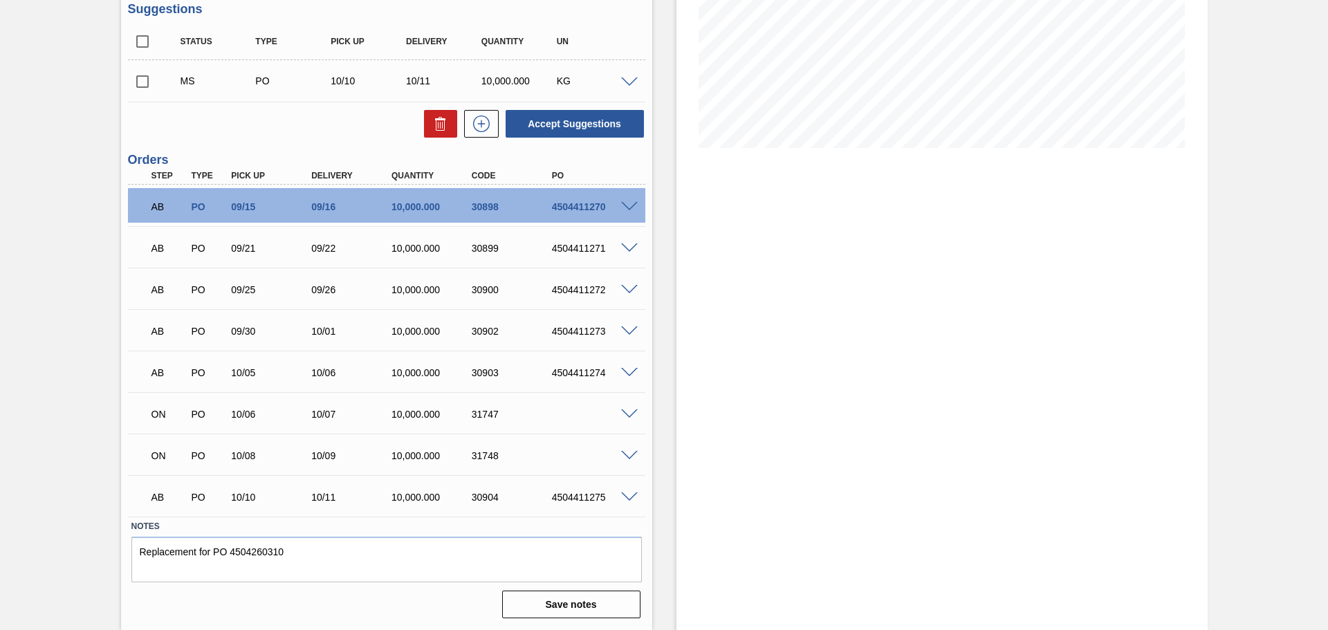
click at [145, 82] on input "checkbox" at bounding box center [142, 81] width 29 height 29
click at [589, 124] on button "Accept Suggestions" at bounding box center [575, 124] width 138 height 28
checkbox input "false"
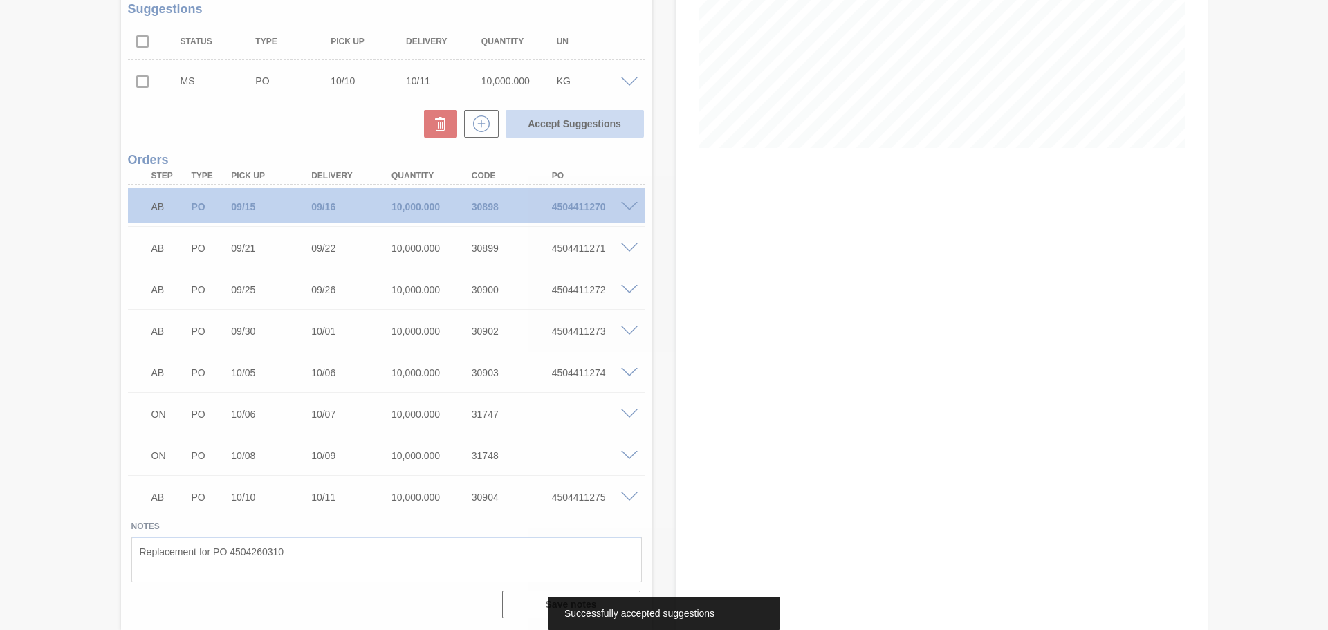
scroll to position [241, 0]
